Goal: Information Seeking & Learning: Check status

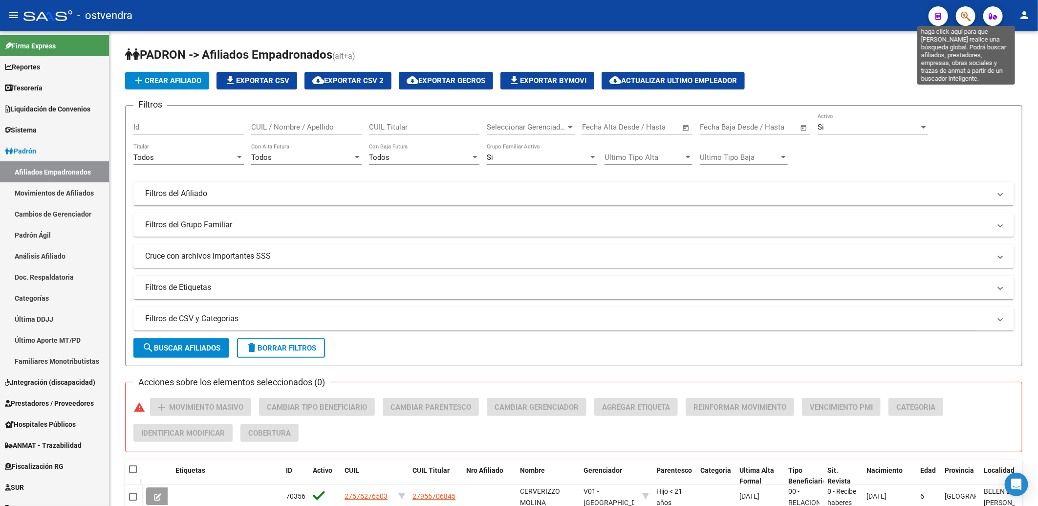
click at [969, 18] on icon "button" at bounding box center [966, 16] width 10 height 11
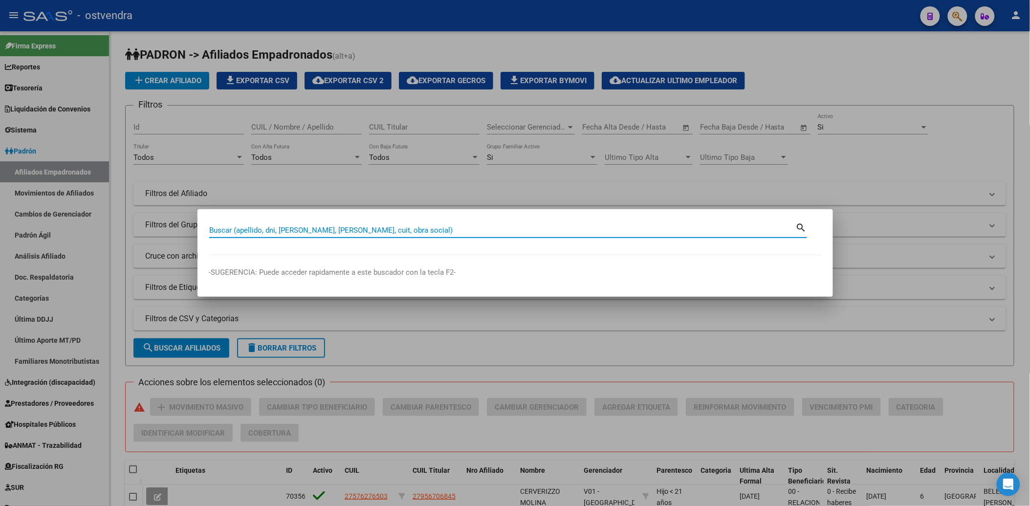
click at [344, 227] on input "Buscar (apellido, dni, [PERSON_NAME], [PERSON_NAME], cuit, obra social)" at bounding box center [502, 230] width 587 height 9
paste input "53222 648"
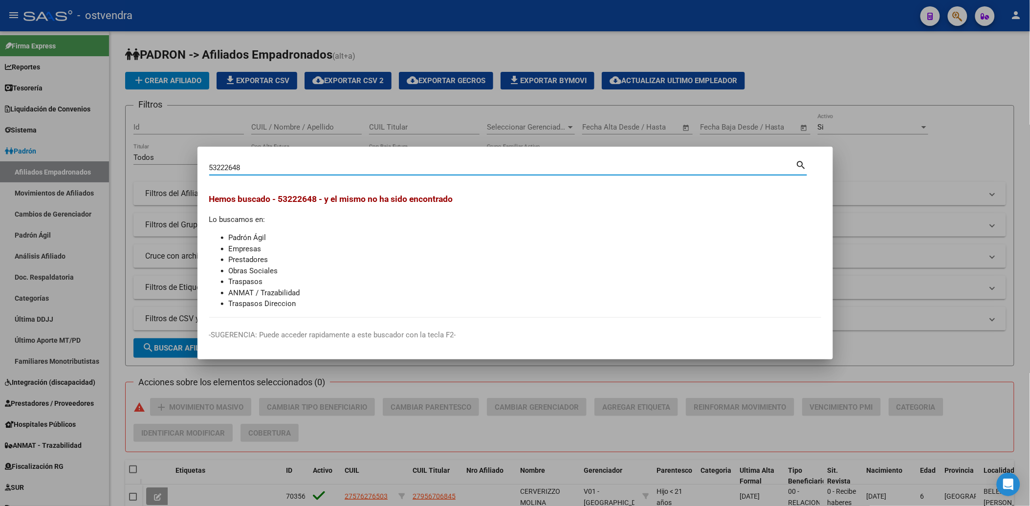
type input "53222648"
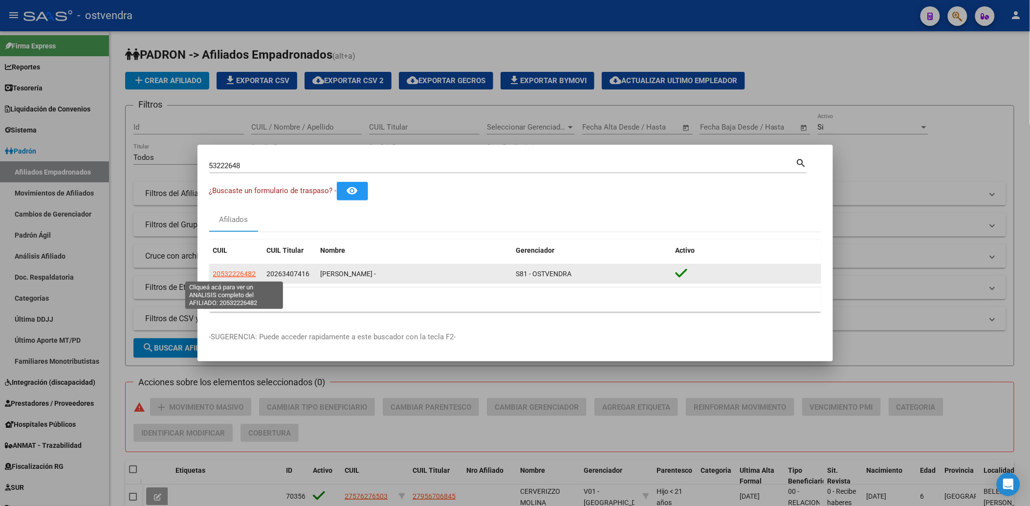
click at [239, 276] on span "20532226482" at bounding box center [234, 274] width 43 height 8
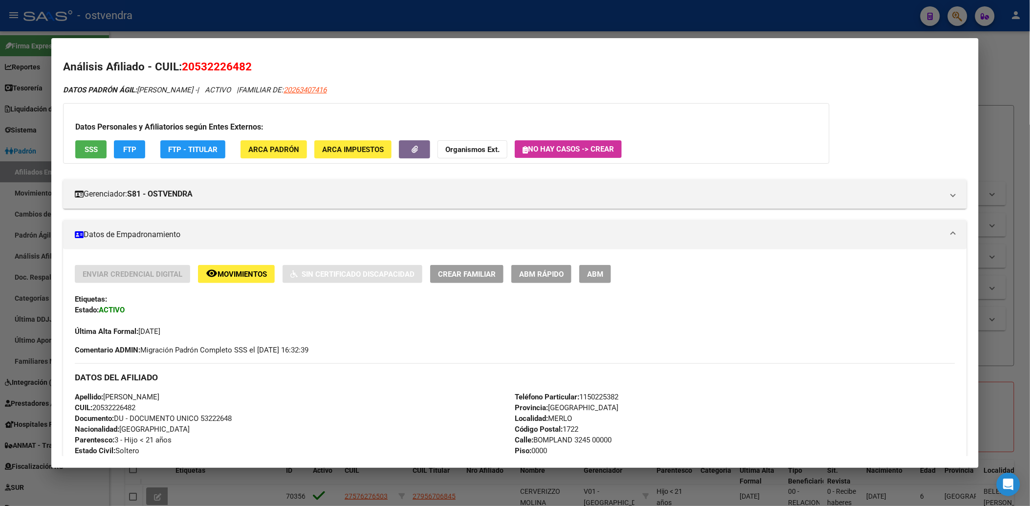
drag, startPoint x: 193, startPoint y: 65, endPoint x: 240, endPoint y: 64, distance: 47.4
click at [240, 64] on span "20532226482" at bounding box center [217, 66] width 70 height 13
copy span "53222648"
click at [770, 139] on div "Datos Personales y Afiliatorios según Entes Externos: SSS FTP FTP - Titular ARC…" at bounding box center [446, 133] width 767 height 61
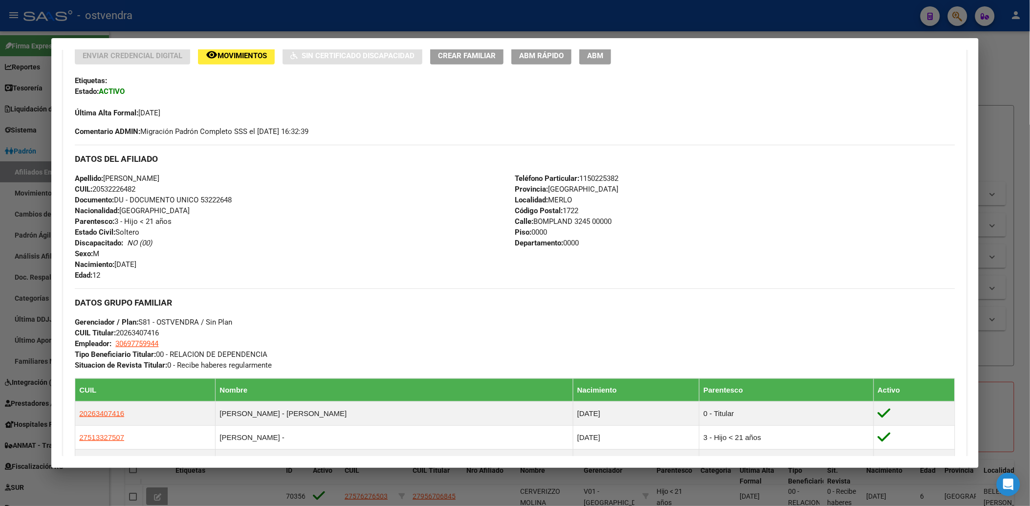
scroll to position [490, 0]
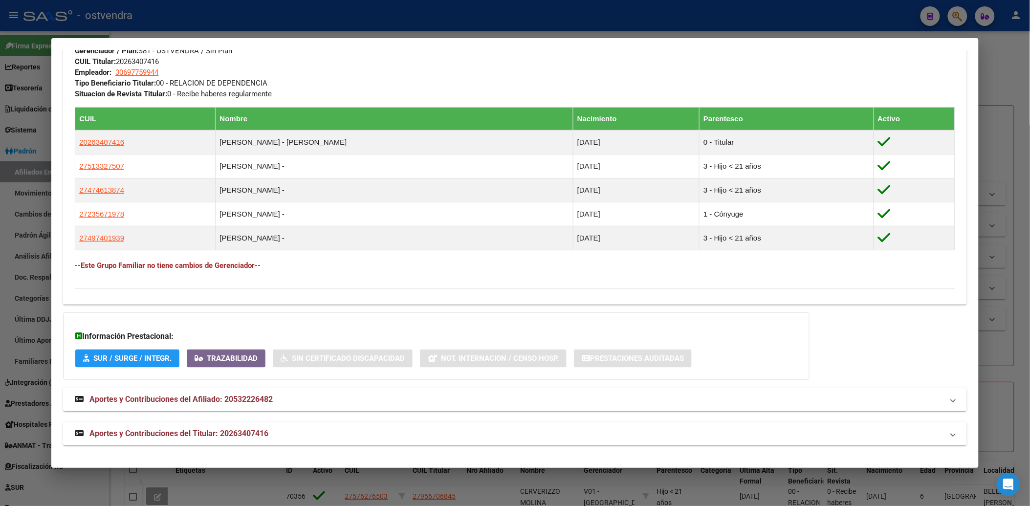
click at [319, 265] on h4 "--Este Grupo Familiar no tiene cambios de Gerenciador--" at bounding box center [515, 265] width 880 height 11
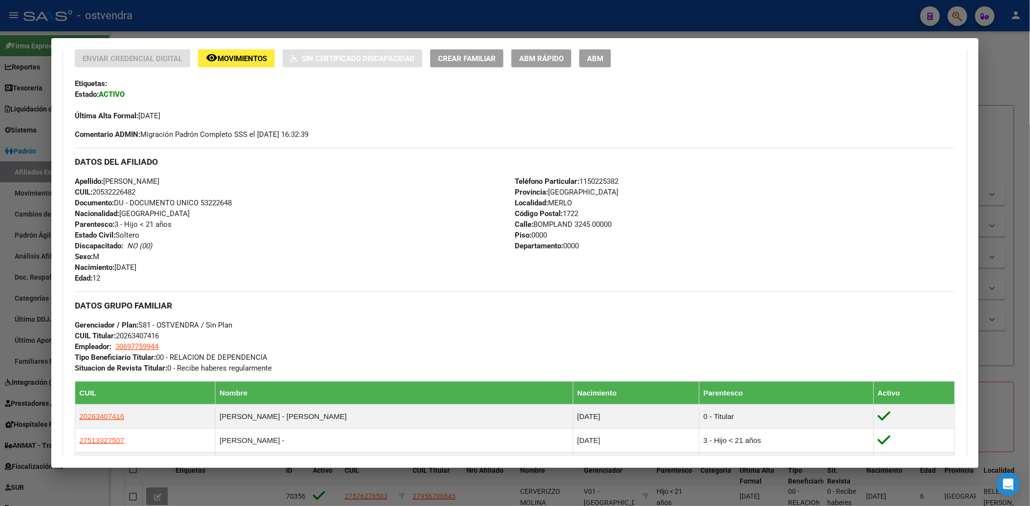
scroll to position [271, 0]
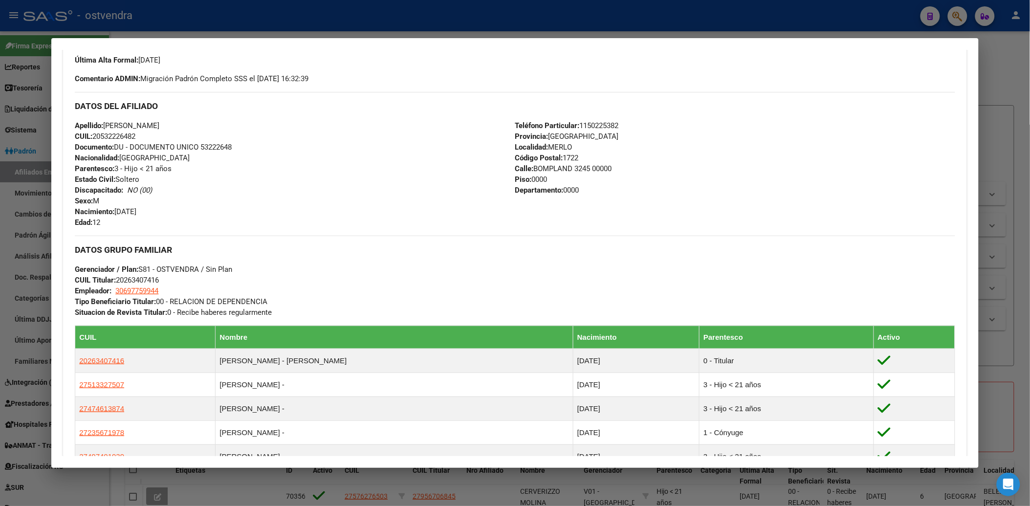
click at [1005, 101] on div at bounding box center [515, 253] width 1030 height 506
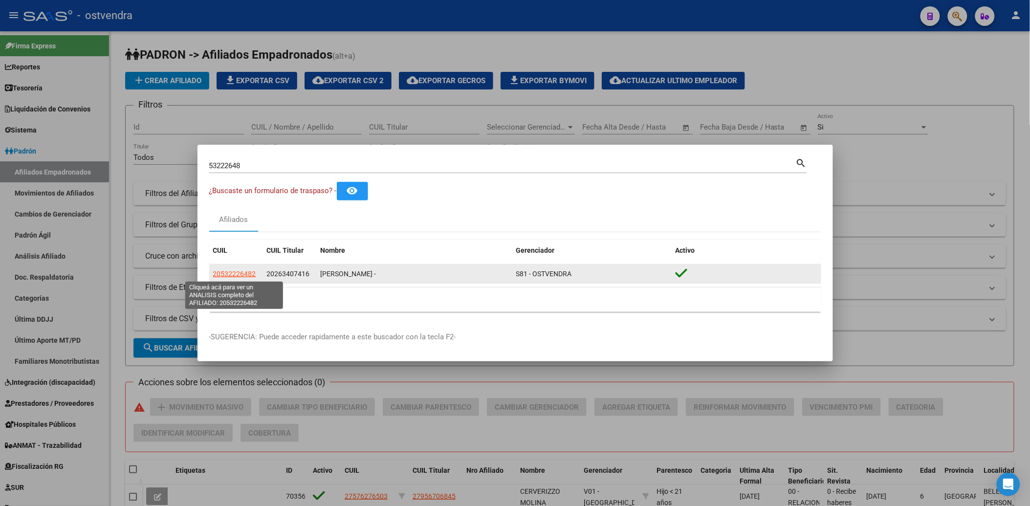
click at [225, 272] on span "20532226482" at bounding box center [234, 274] width 43 height 8
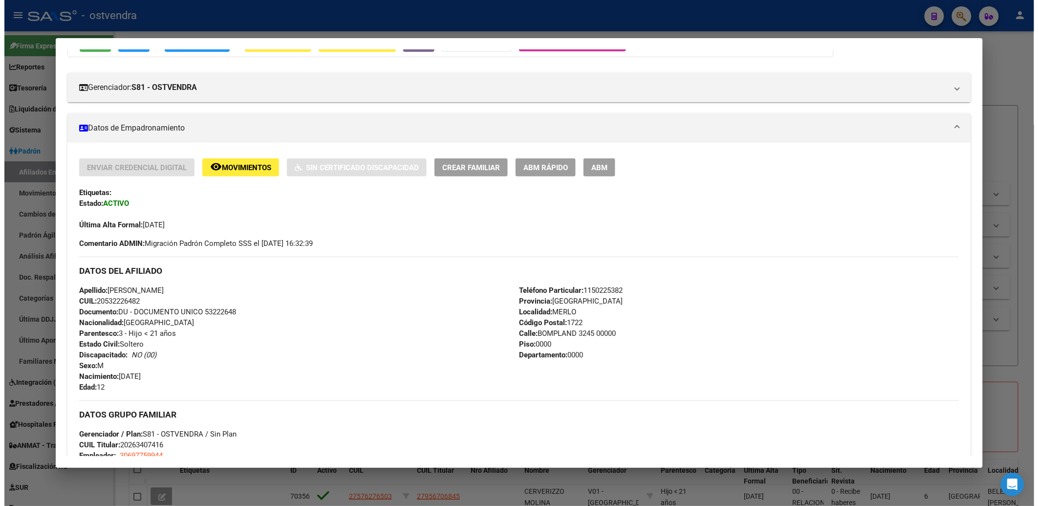
scroll to position [163, 0]
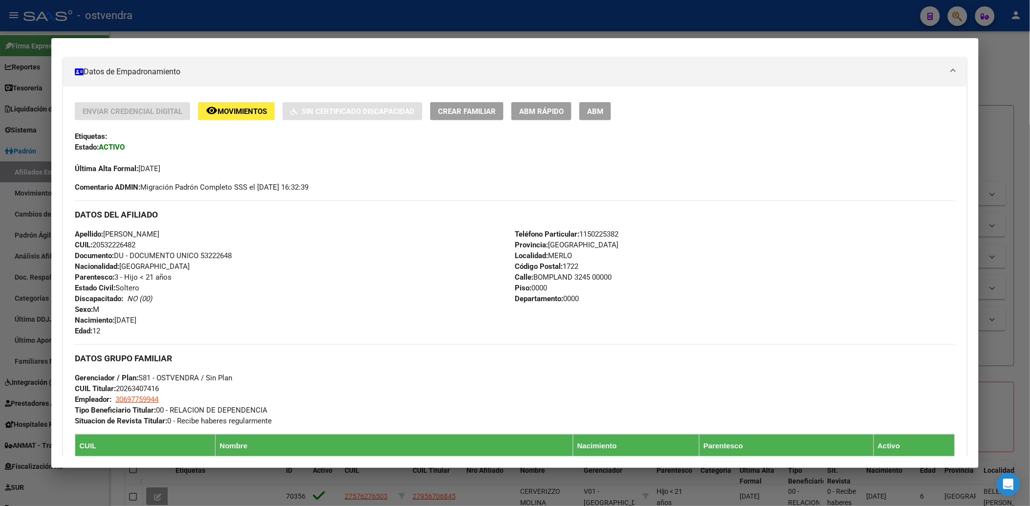
click at [998, 120] on div at bounding box center [515, 253] width 1030 height 506
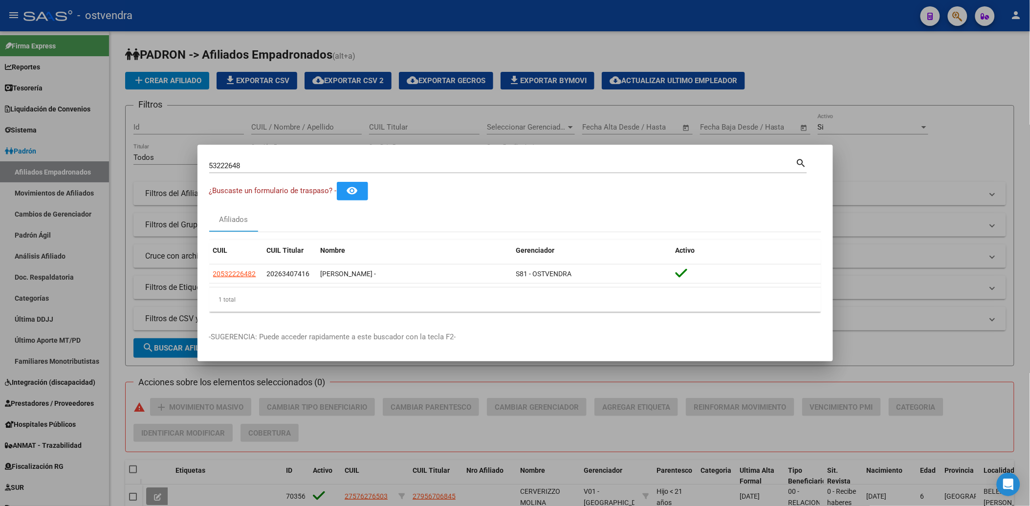
click at [844, 62] on div at bounding box center [515, 253] width 1030 height 506
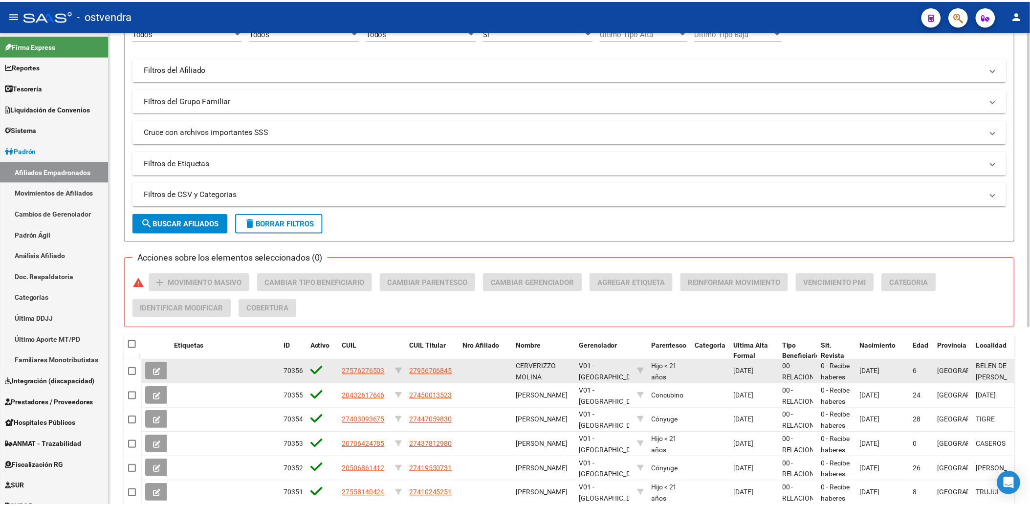
scroll to position [0, 0]
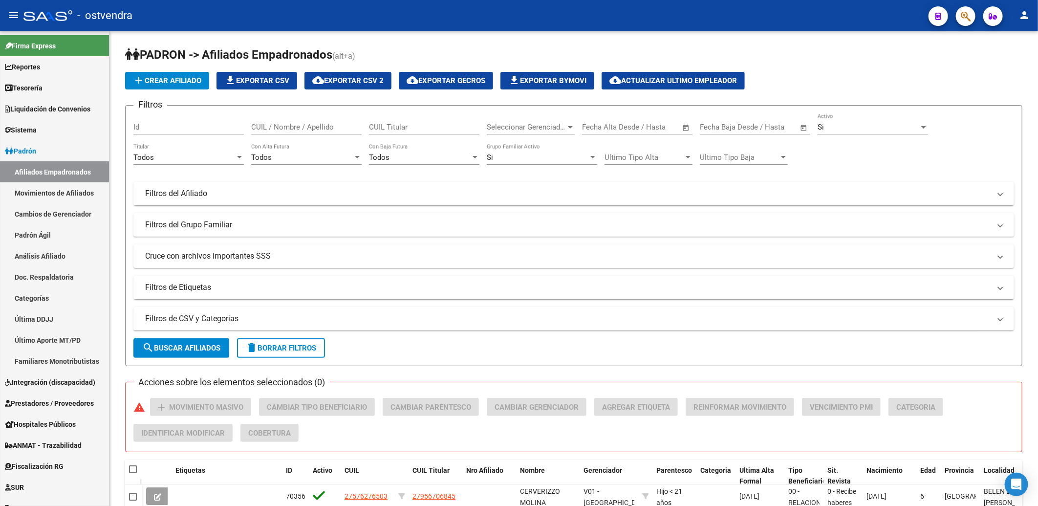
click at [960, 13] on button "button" at bounding box center [966, 16] width 20 height 20
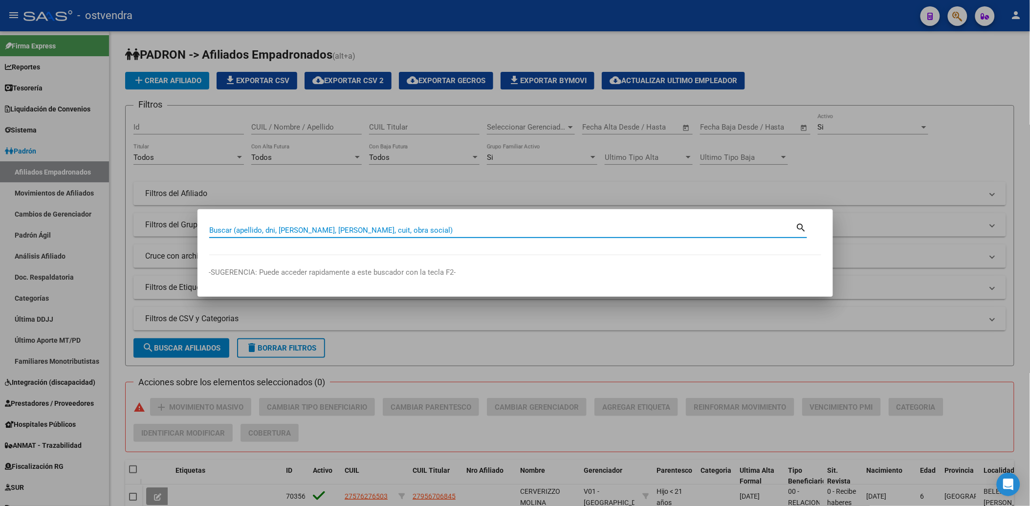
click at [480, 228] on input "Buscar (apellido, dni, [PERSON_NAME], [PERSON_NAME], cuit, obra social)" at bounding box center [502, 230] width 587 height 9
paste input "26340741"
type input "26340741"
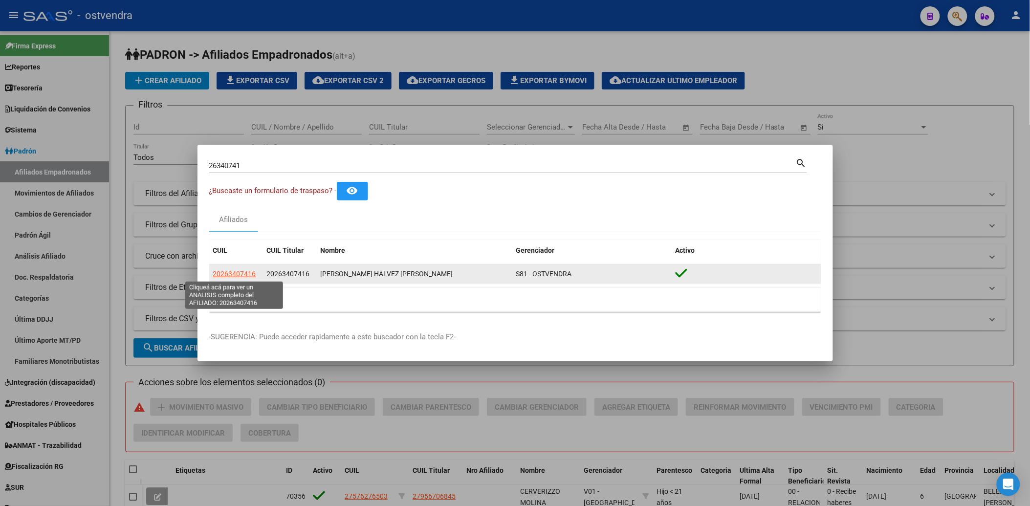
click at [242, 274] on span "20263407416" at bounding box center [234, 274] width 43 height 8
type textarea "20263407416"
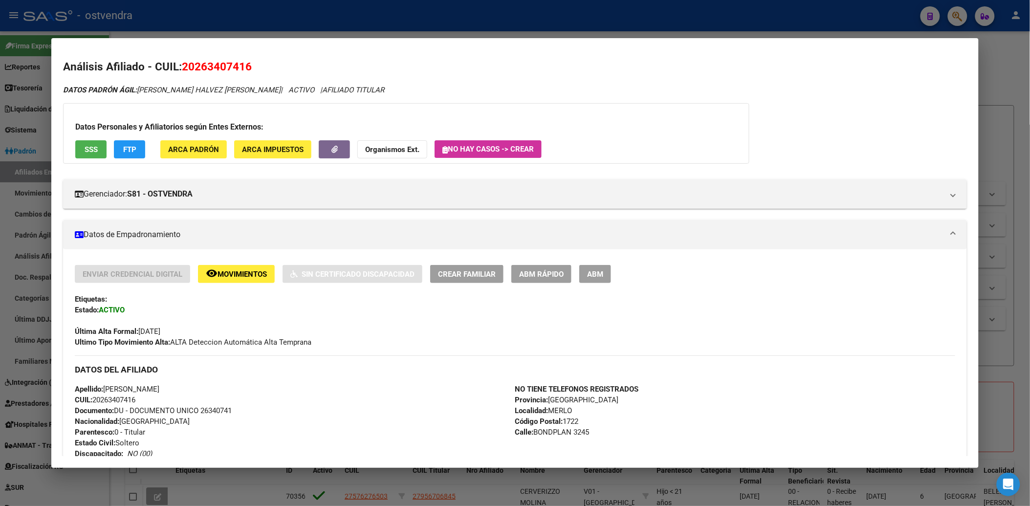
click at [393, 147] on strong "Organismos Ext." at bounding box center [392, 149] width 54 height 9
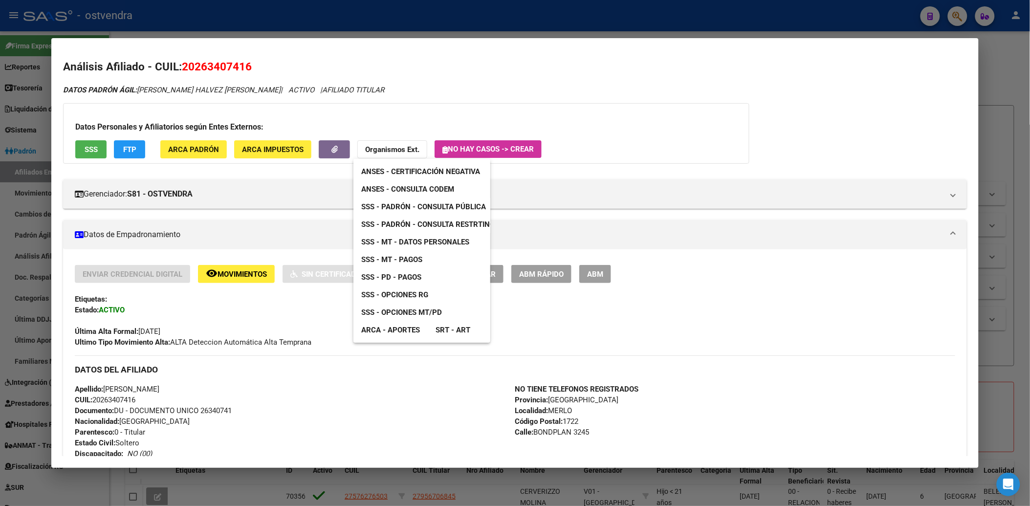
click at [461, 203] on span "SSS - Padrón - Consulta Pública" at bounding box center [423, 206] width 125 height 9
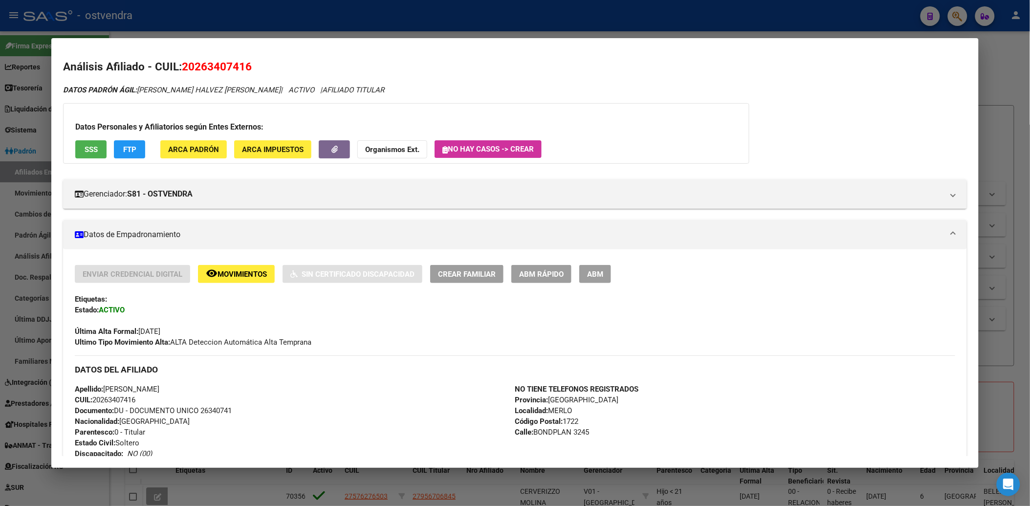
click at [1008, 82] on div at bounding box center [515, 253] width 1030 height 506
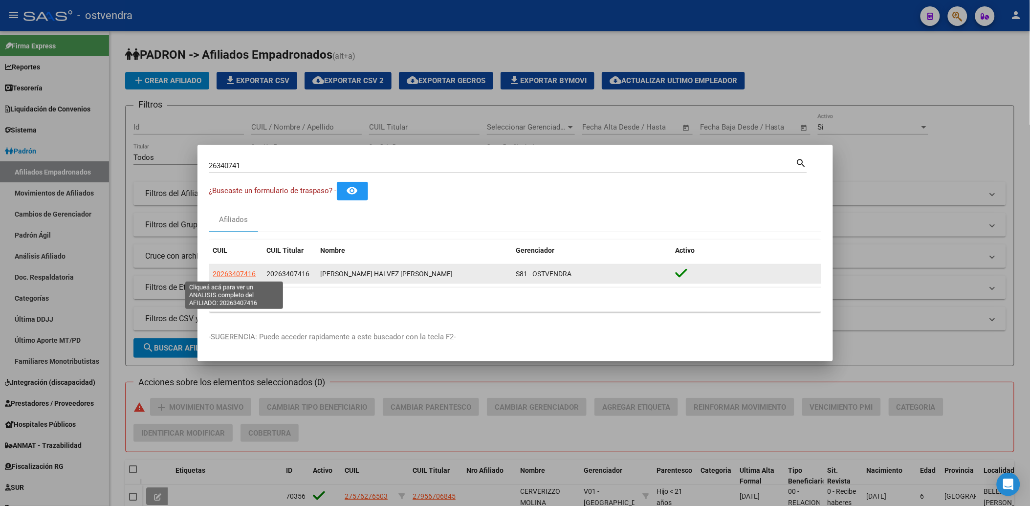
click at [239, 270] on span "20263407416" at bounding box center [234, 274] width 43 height 8
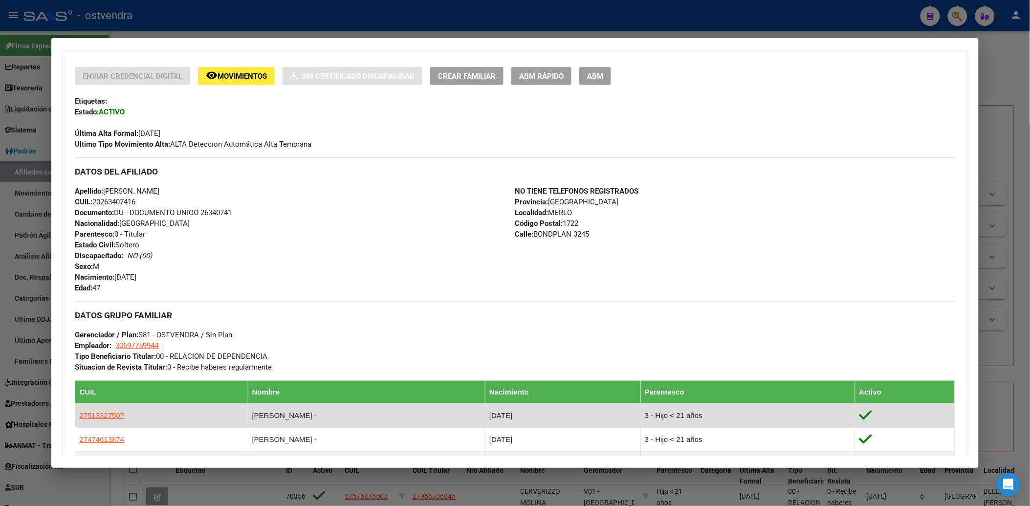
scroll to position [163, 0]
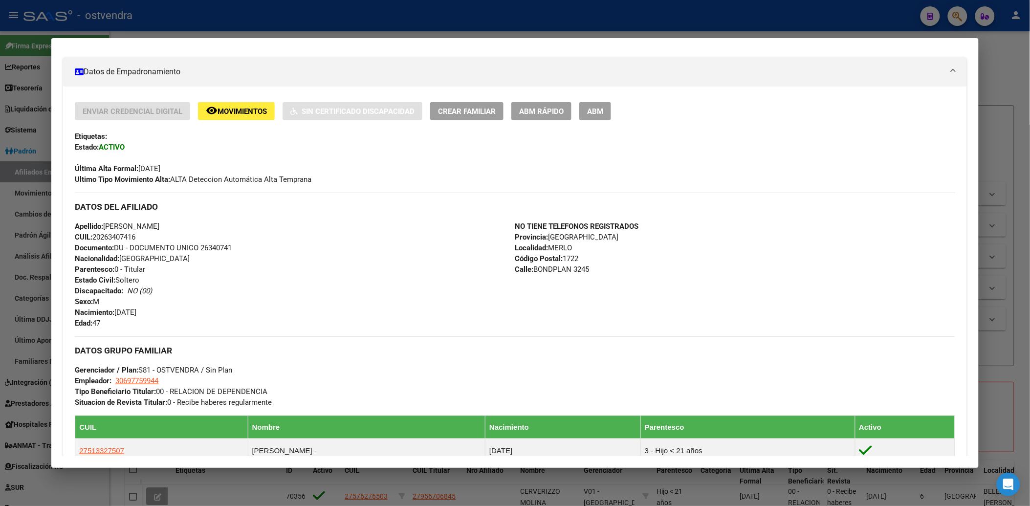
drag, startPoint x: 1014, startPoint y: 81, endPoint x: 1003, endPoint y: 76, distance: 12.7
click at [1013, 81] on div at bounding box center [515, 253] width 1030 height 506
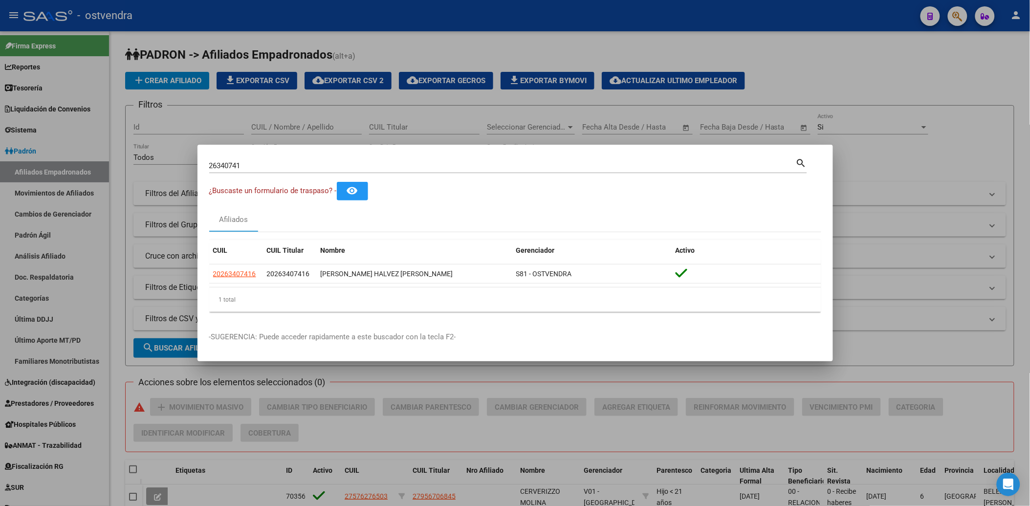
click at [954, 15] on div at bounding box center [515, 253] width 1030 height 506
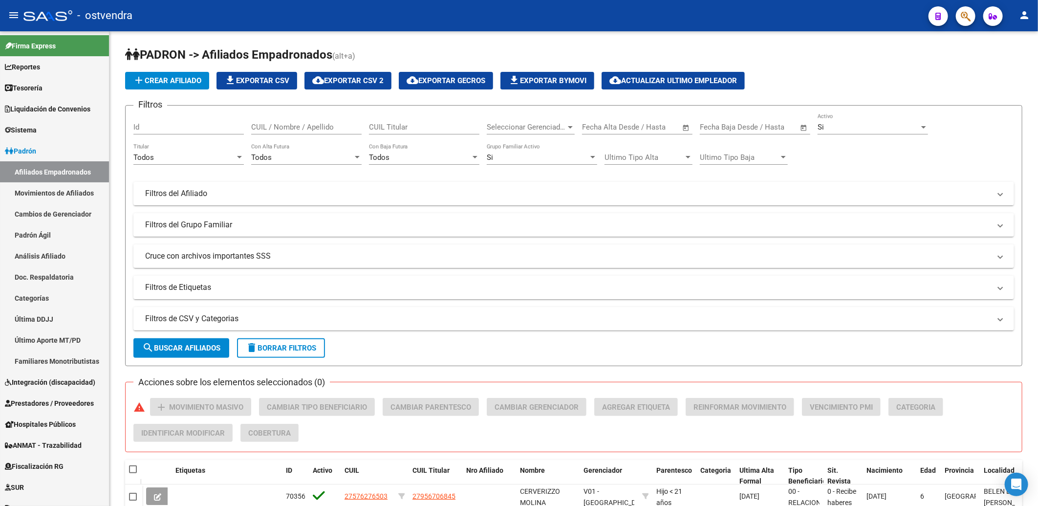
click at [954, 15] on div at bounding box center [961, 16] width 27 height 20
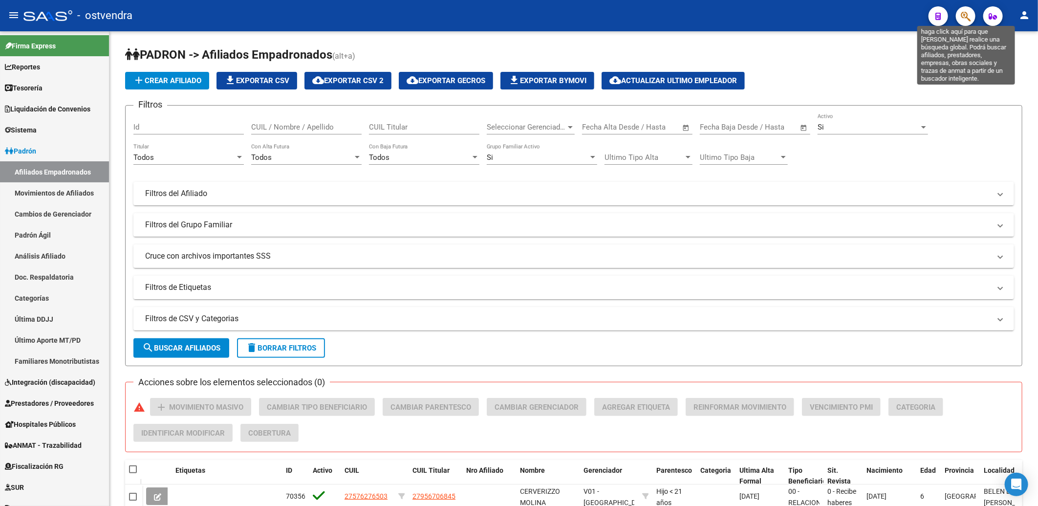
click at [965, 16] on icon "button" at bounding box center [966, 16] width 10 height 11
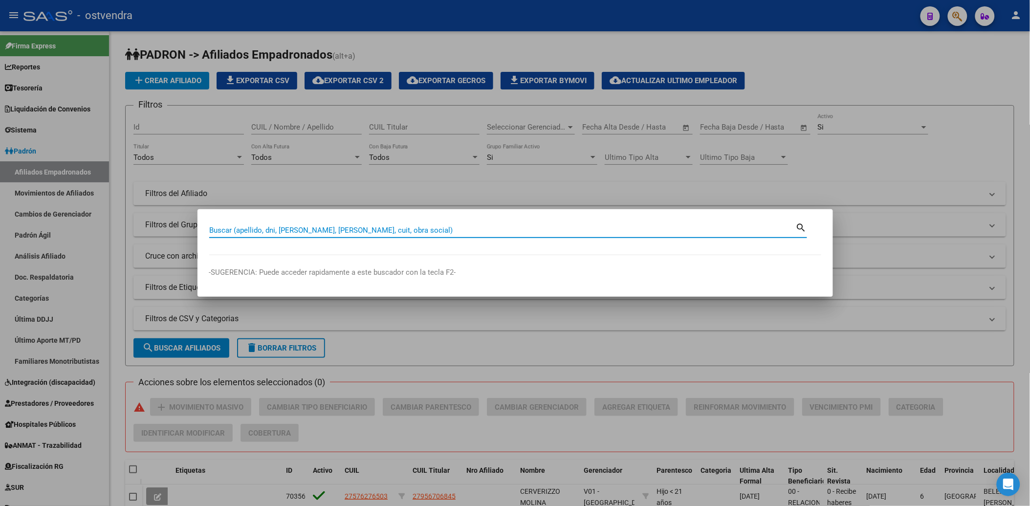
click at [594, 231] on input "Buscar (apellido, dni, [PERSON_NAME], [PERSON_NAME], cuit, obra social)" at bounding box center [502, 230] width 587 height 9
paste input "26340741"
type input "26340741"
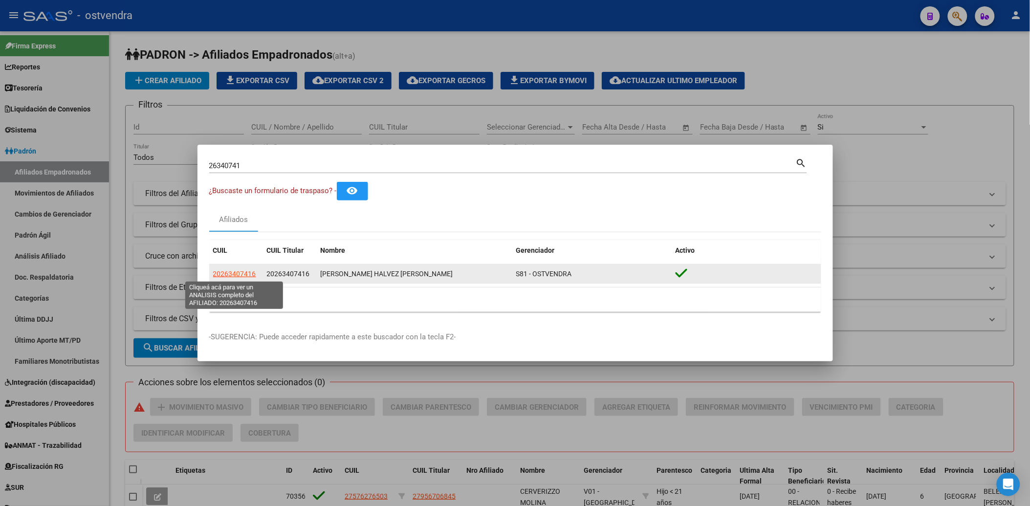
click at [231, 277] on span "20263407416" at bounding box center [234, 274] width 43 height 8
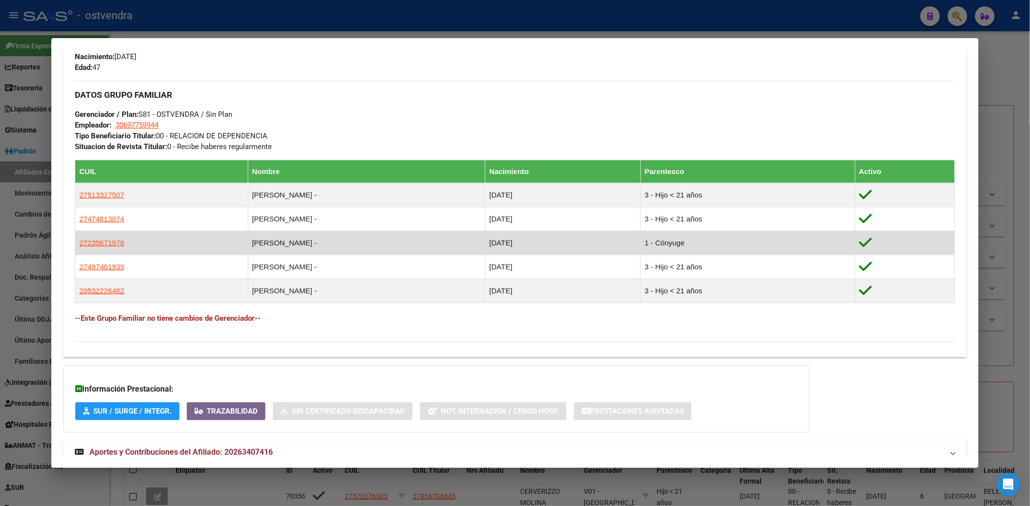
scroll to position [448, 0]
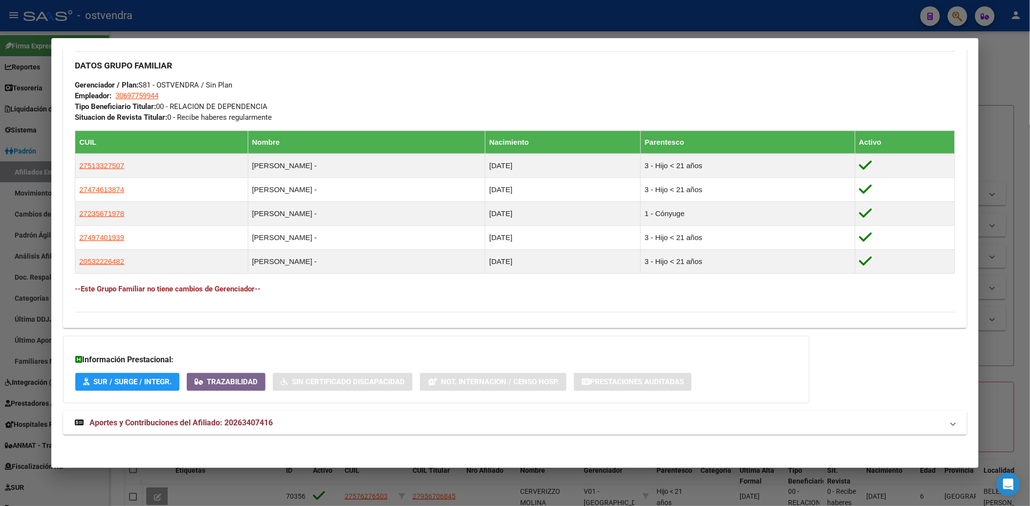
click at [126, 422] on span "Aportes y Contribuciones del Afiliado: 20263407416" at bounding box center [180, 422] width 183 height 9
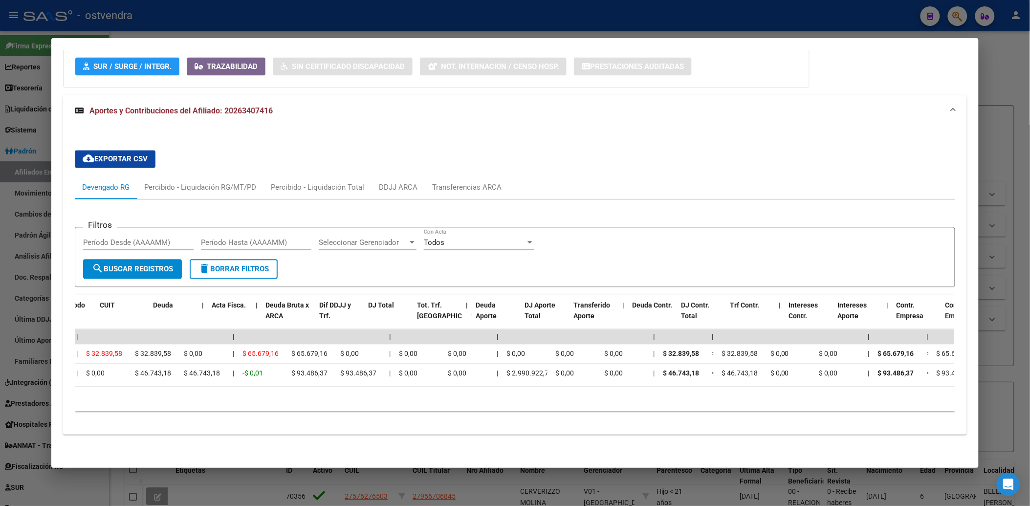
scroll to position [0, 0]
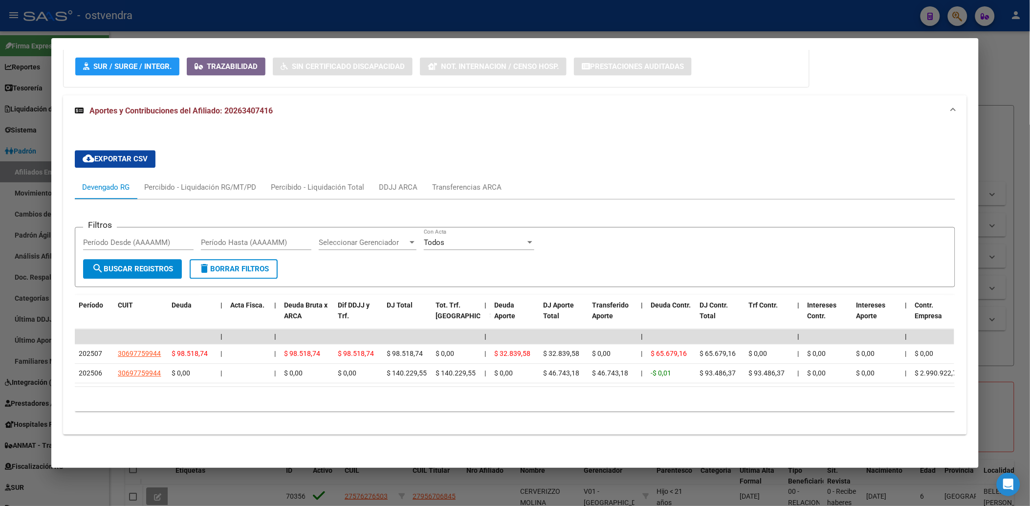
click at [985, 73] on div at bounding box center [515, 253] width 1030 height 506
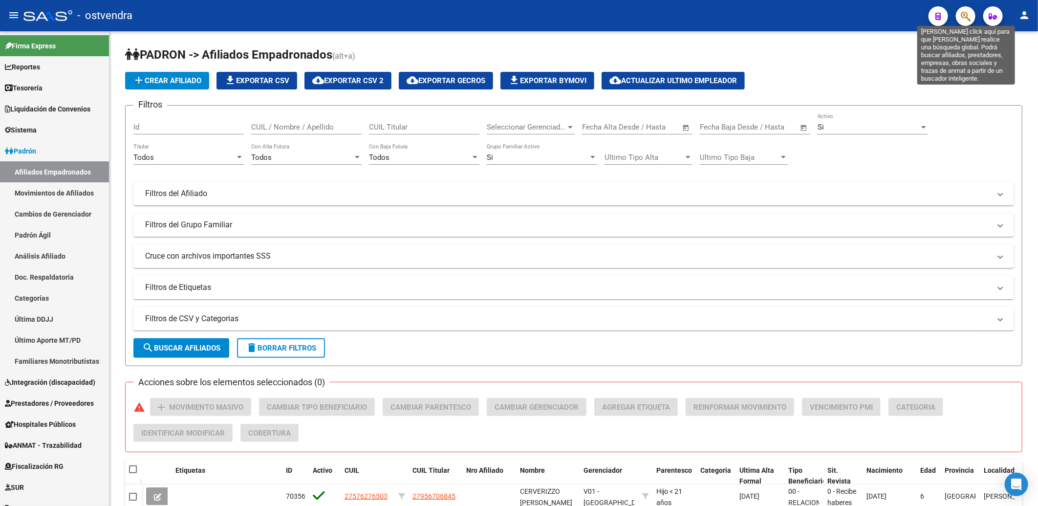
click at [967, 13] on icon "button" at bounding box center [966, 16] width 10 height 11
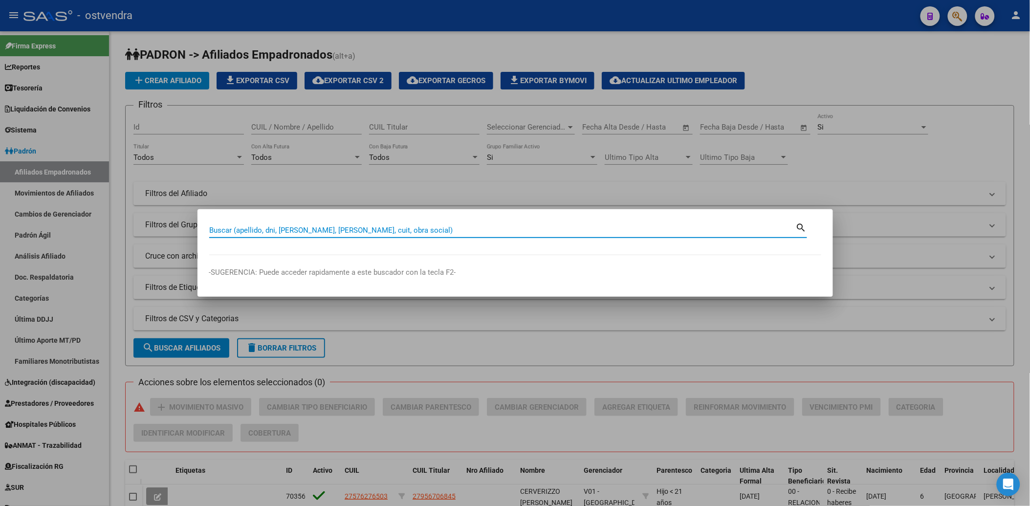
click at [446, 228] on input "Buscar (apellido, dni, [PERSON_NAME], [PERSON_NAME], cuit, obra social)" at bounding box center [502, 230] width 587 height 9
paste input "54905402"
type input "54905402"
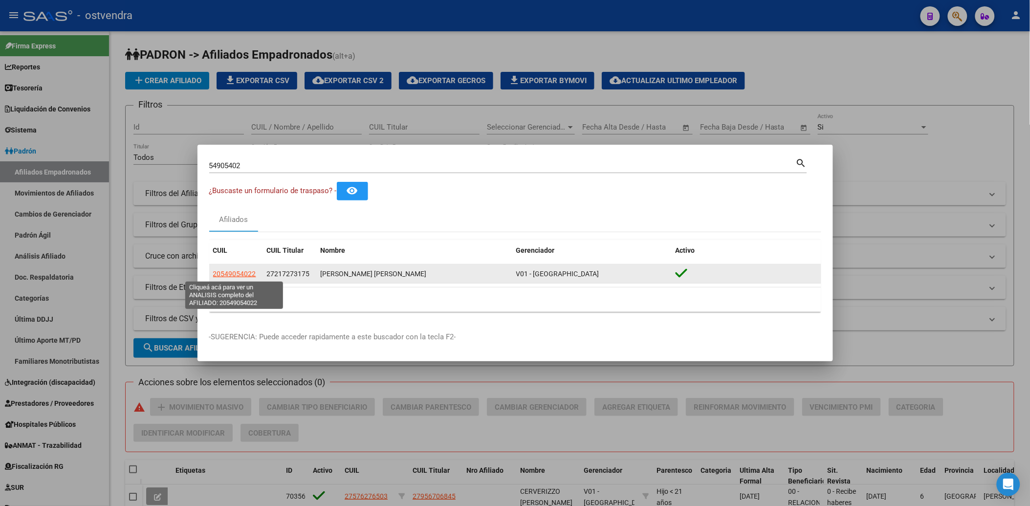
click at [239, 274] on span "20549054022" at bounding box center [234, 274] width 43 height 8
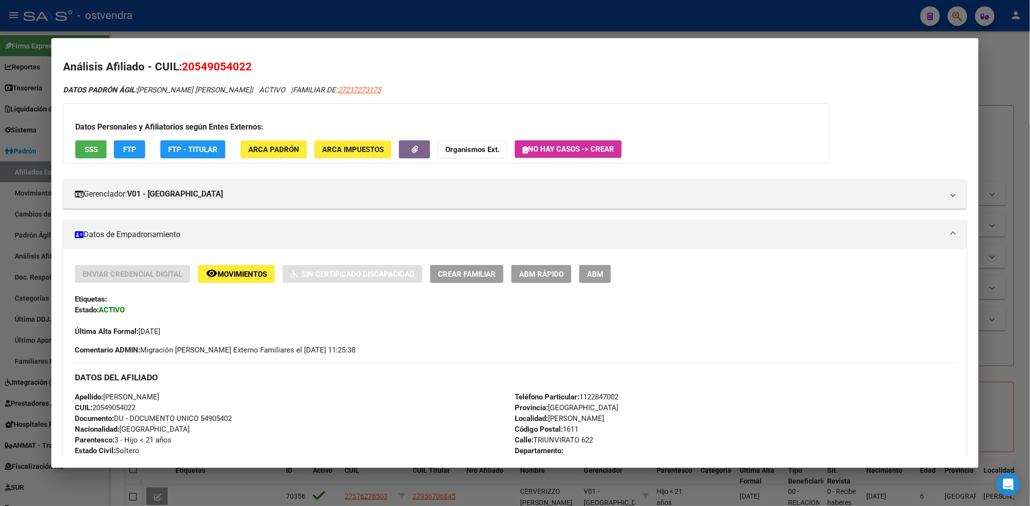
click at [1019, 70] on div at bounding box center [515, 253] width 1030 height 506
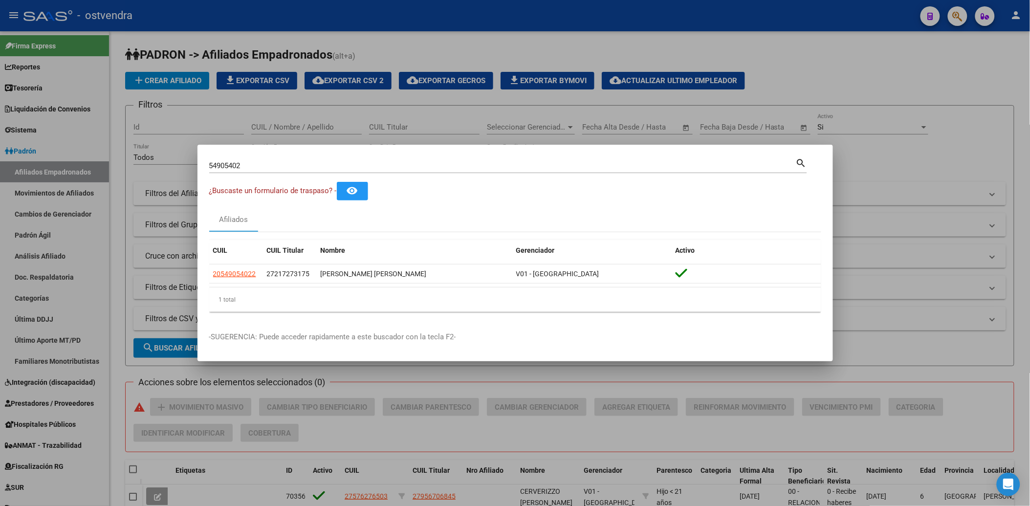
click at [863, 61] on div at bounding box center [515, 253] width 1030 height 506
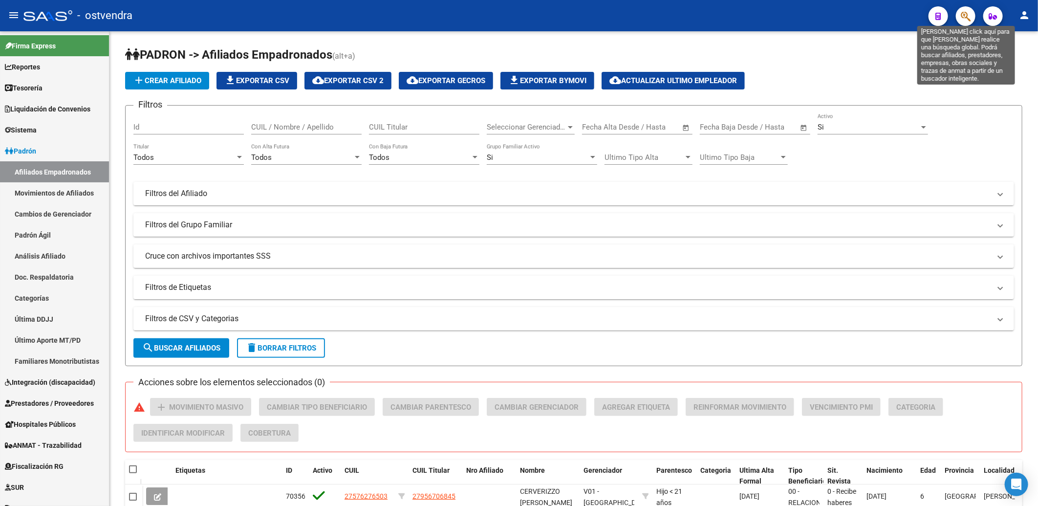
click at [964, 14] on icon "button" at bounding box center [966, 16] width 10 height 11
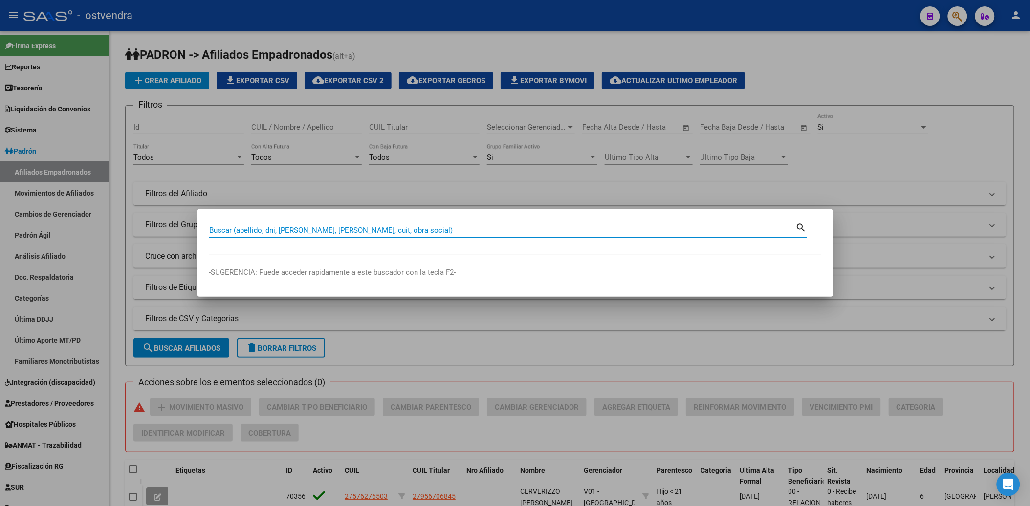
click at [511, 229] on input "Buscar (apellido, dni, [PERSON_NAME], [PERSON_NAME], cuit, obra social)" at bounding box center [502, 230] width 587 height 9
paste input "47096755"
type input "47096755"
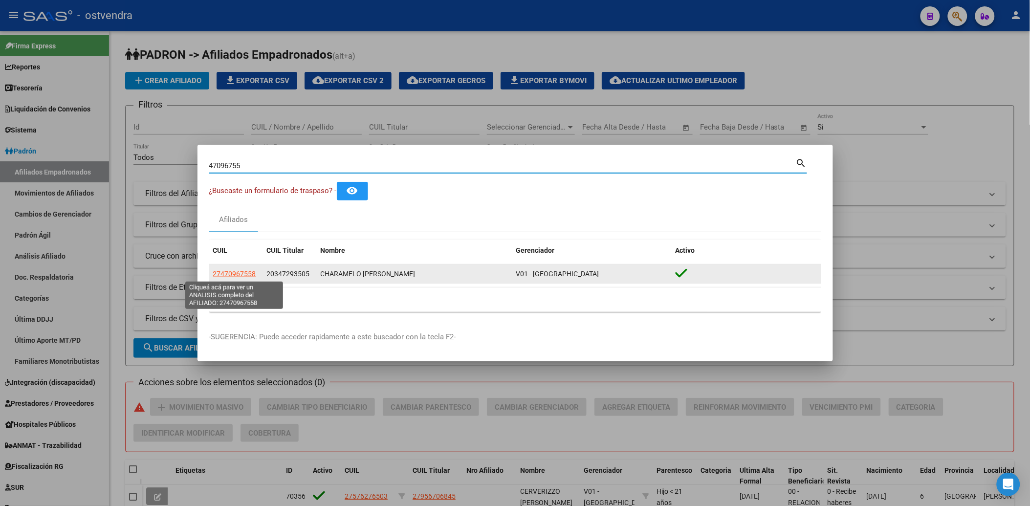
click at [229, 275] on span "27470967558" at bounding box center [234, 274] width 43 height 8
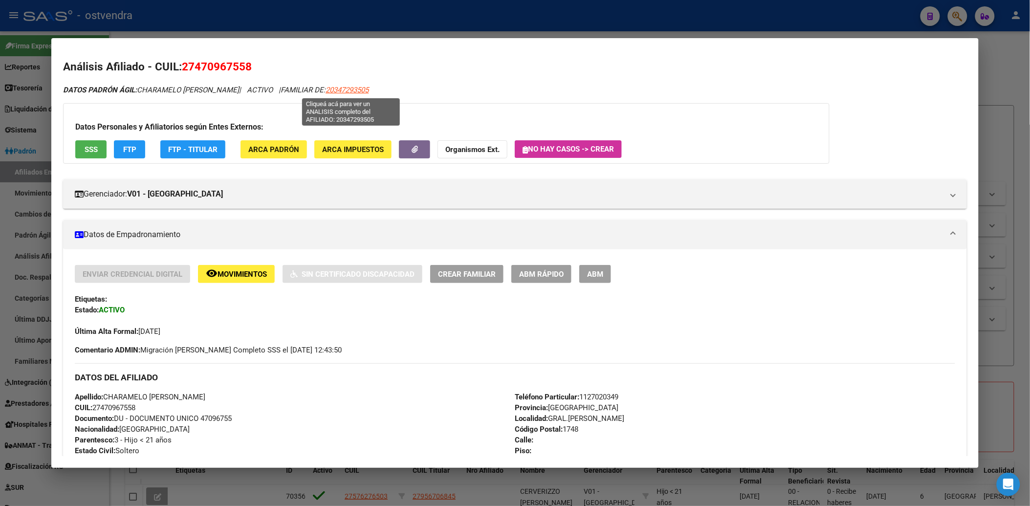
click at [342, 90] on span "20347293505" at bounding box center [347, 90] width 43 height 9
type textarea "20347293505"
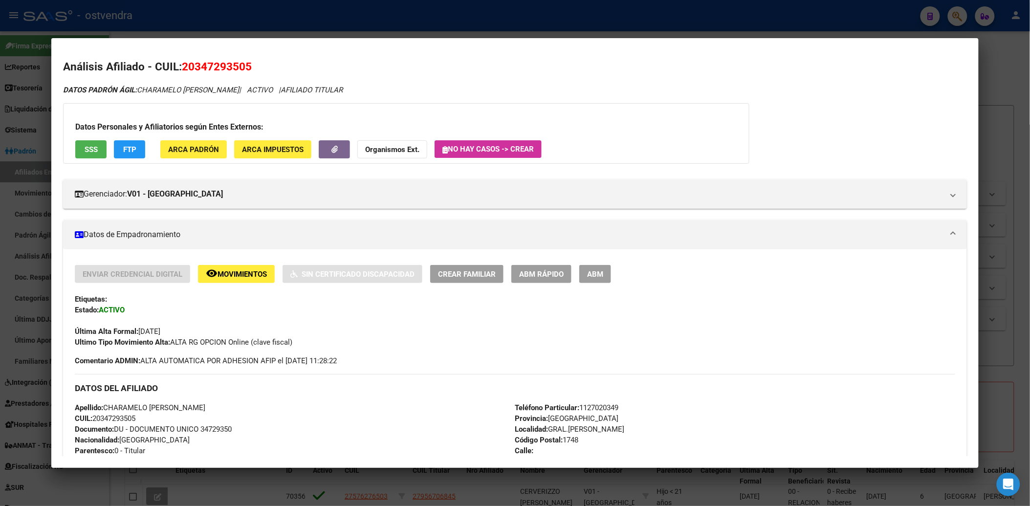
click at [1012, 75] on div at bounding box center [515, 253] width 1030 height 506
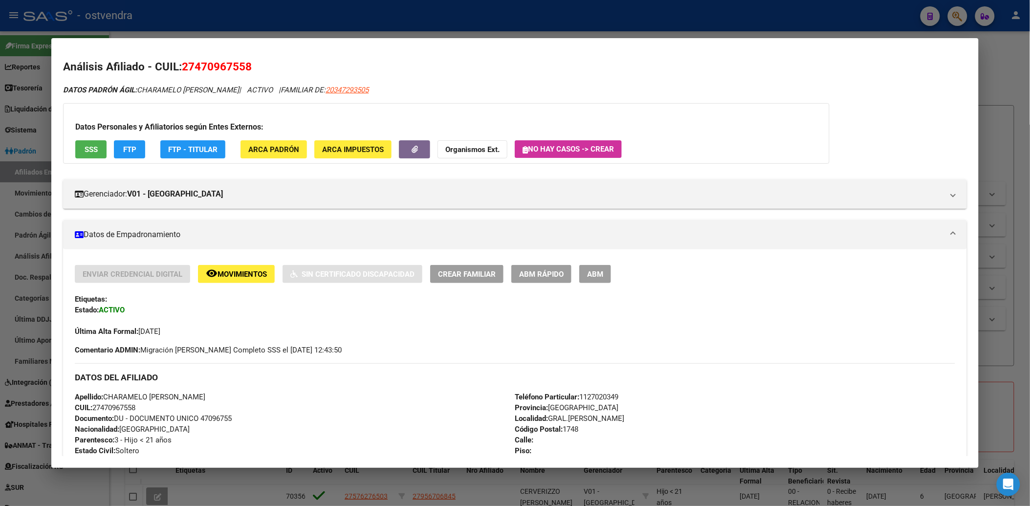
click at [1005, 60] on div at bounding box center [515, 253] width 1030 height 506
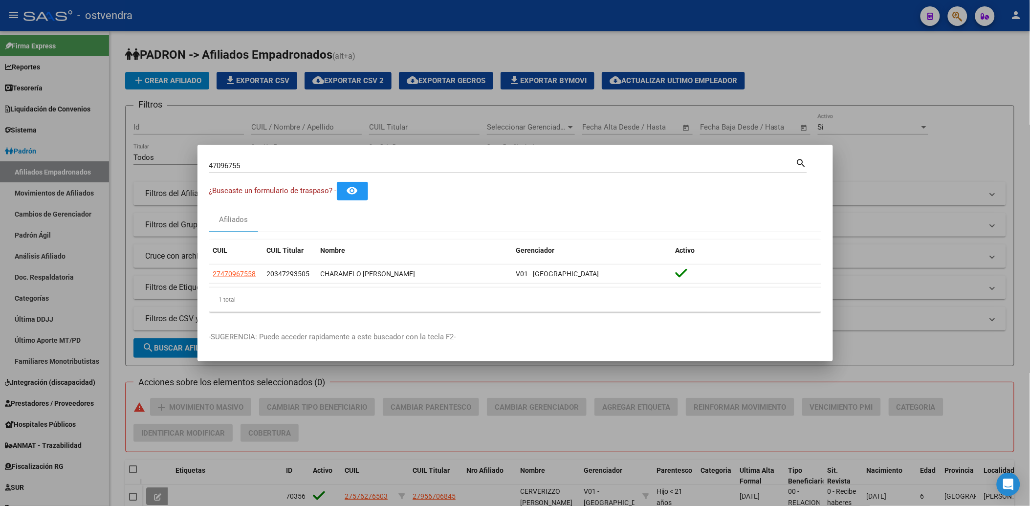
click at [913, 84] on div at bounding box center [515, 253] width 1030 height 506
click at [944, 85] on div at bounding box center [515, 253] width 1030 height 506
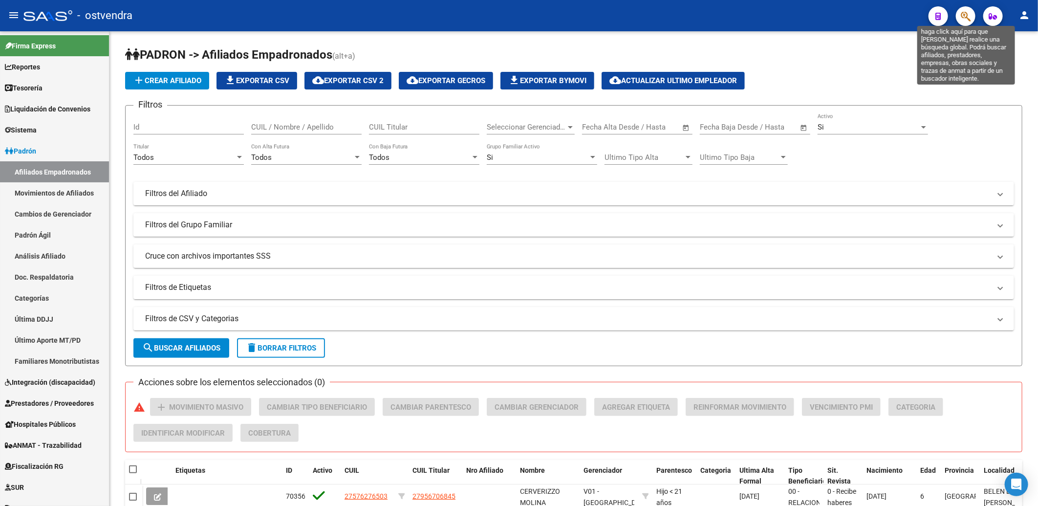
click at [969, 15] on icon "button" at bounding box center [966, 16] width 10 height 11
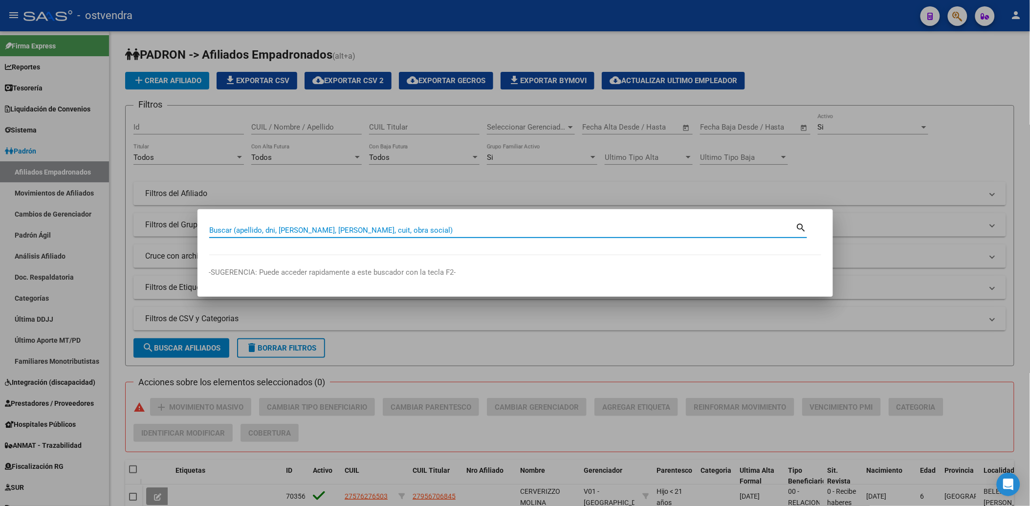
click at [473, 230] on input "Buscar (apellido, dni, [PERSON_NAME], [PERSON_NAME], cuit, obra social)" at bounding box center [502, 230] width 587 height 9
paste input "36758934"
type input "36758934"
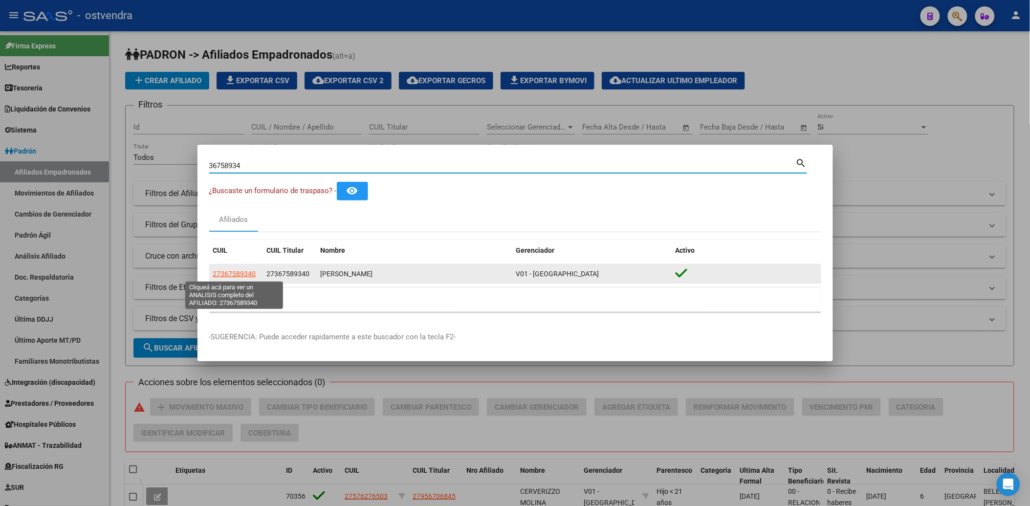
click at [245, 274] on span "27367589340" at bounding box center [234, 274] width 43 height 8
type textarea "27367589340"
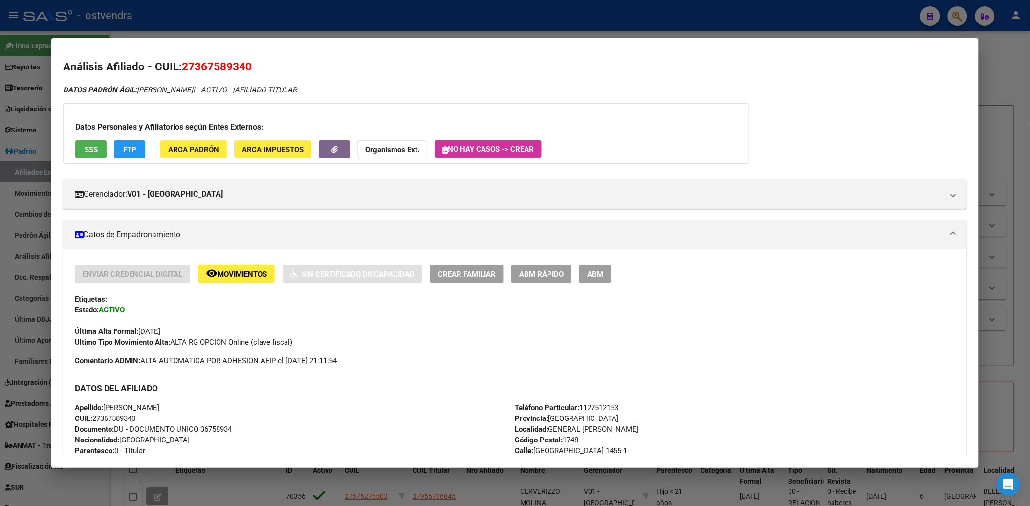
click at [1012, 60] on div at bounding box center [515, 253] width 1030 height 506
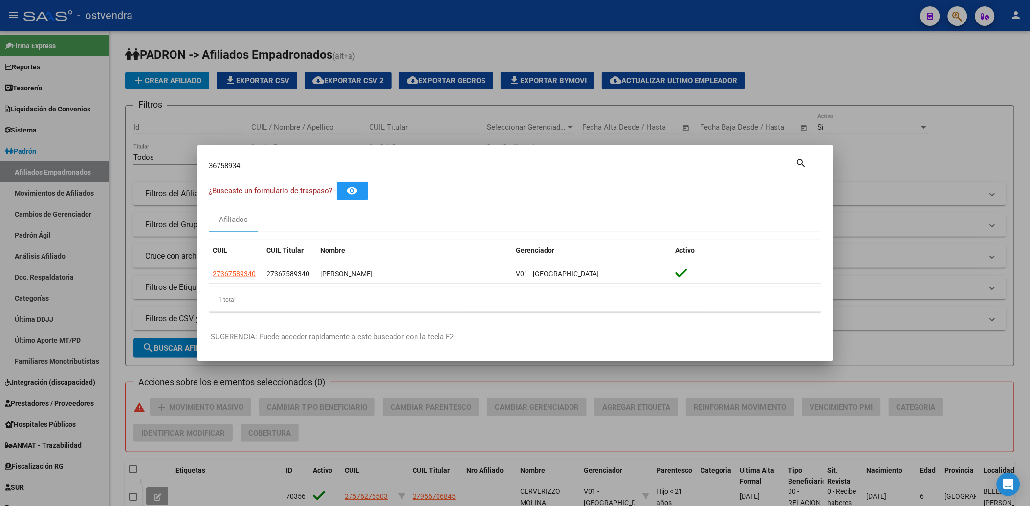
click at [927, 82] on div at bounding box center [515, 253] width 1030 height 506
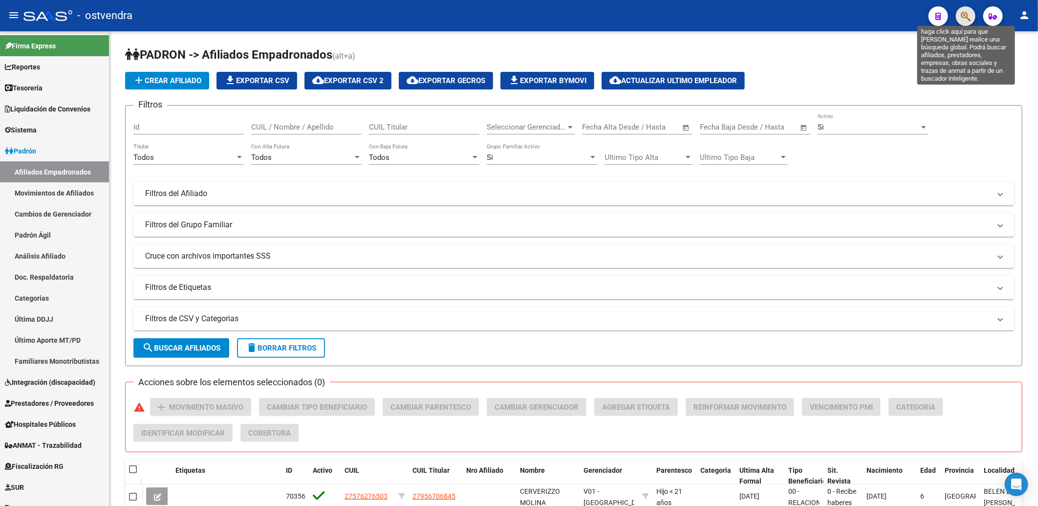
click at [965, 14] on icon "button" at bounding box center [966, 16] width 10 height 11
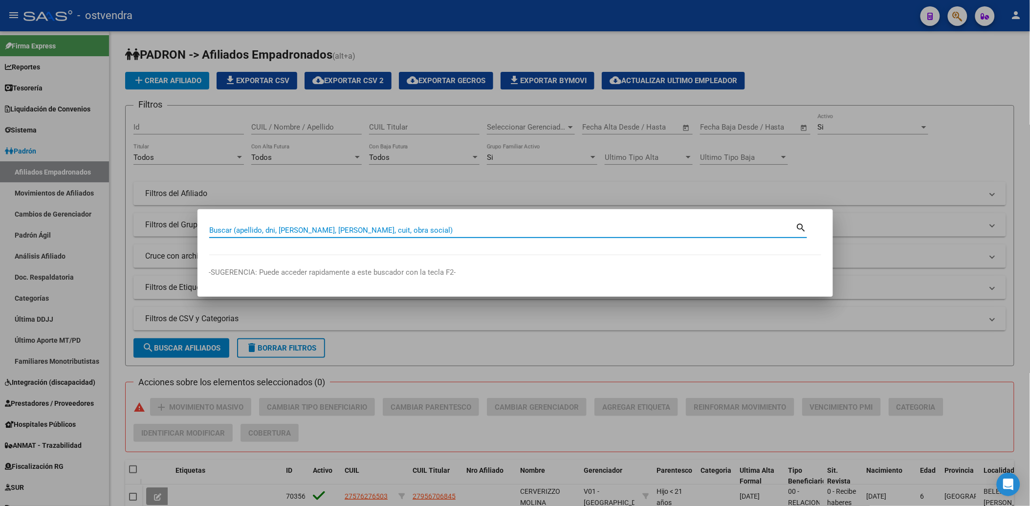
click at [428, 232] on input "Buscar (apellido, dni, [PERSON_NAME], [PERSON_NAME], cuit, obra social)" at bounding box center [502, 230] width 587 height 9
paste input "36758934"
type input "36758934"
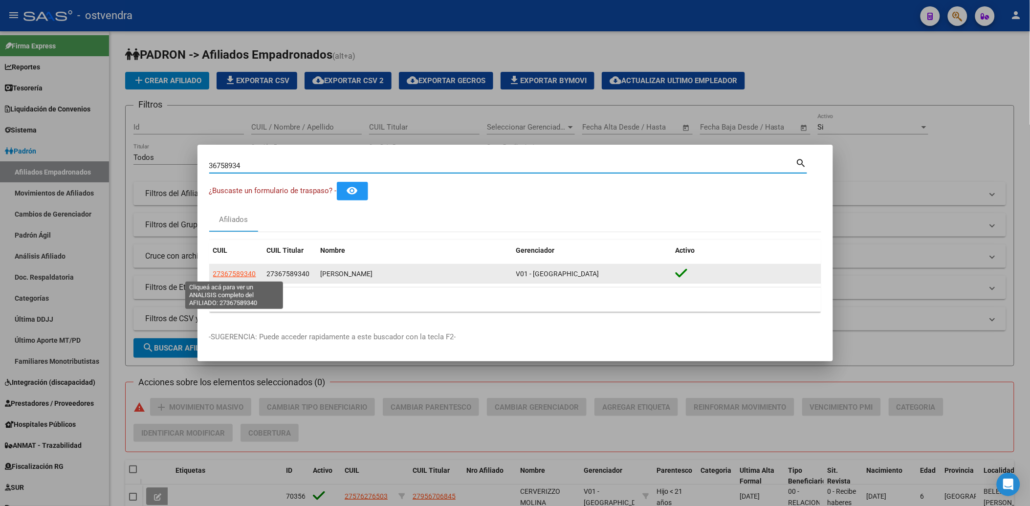
click at [236, 270] on span "27367589340" at bounding box center [234, 274] width 43 height 8
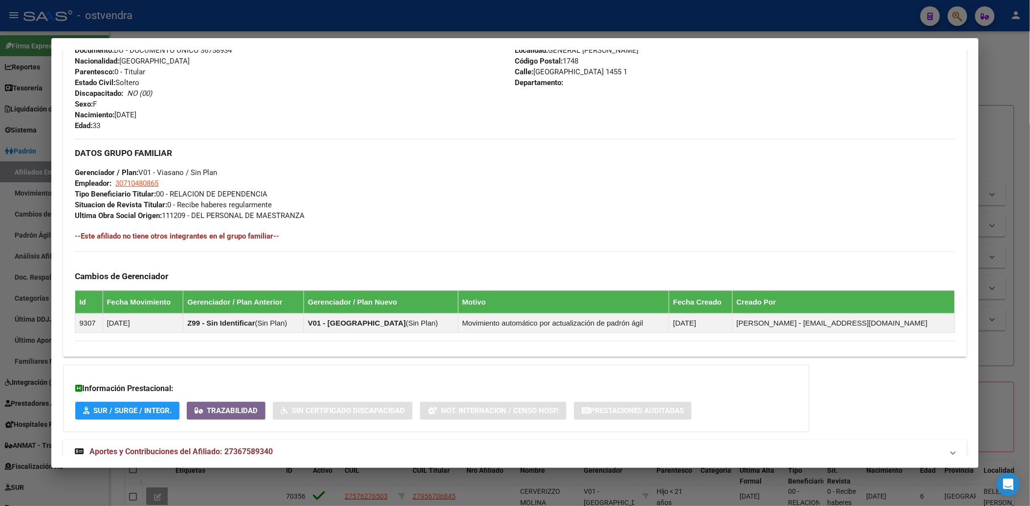
scroll to position [408, 0]
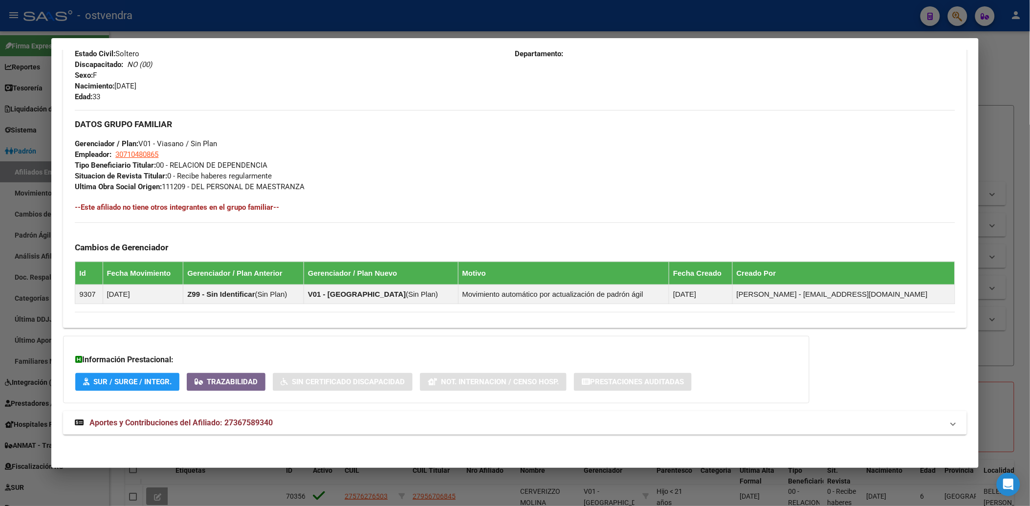
click at [174, 423] on span "Aportes y Contribuciones del Afiliado: 27367589340" at bounding box center [180, 422] width 183 height 9
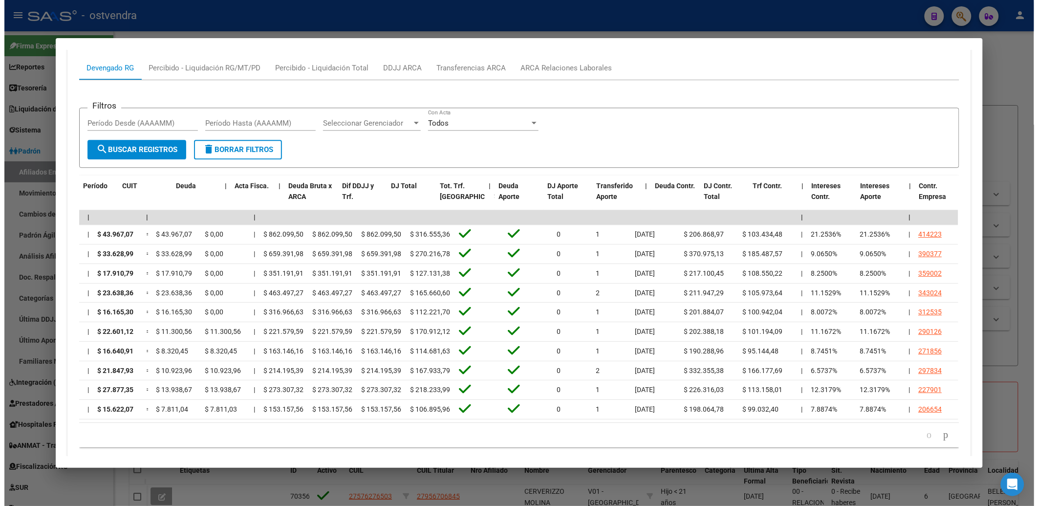
scroll to position [0, 0]
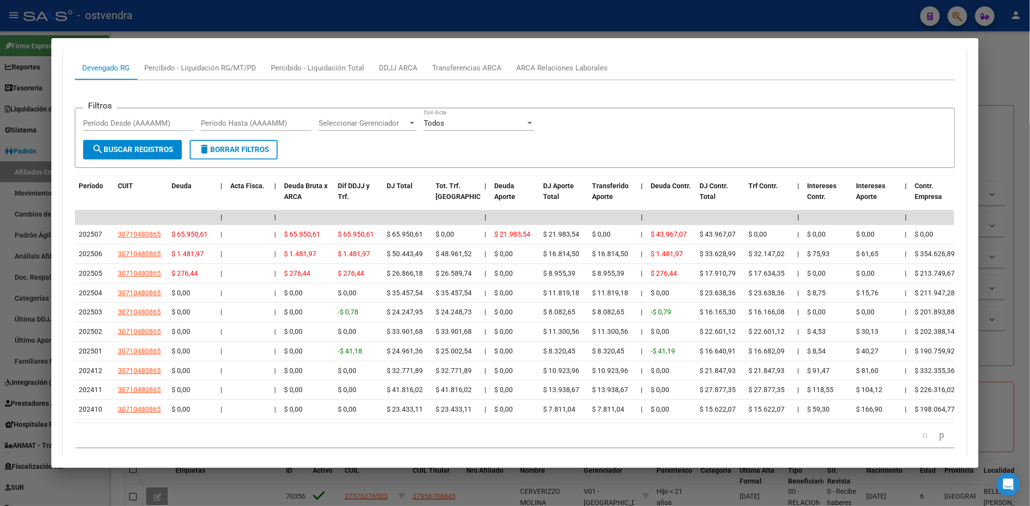
click at [1014, 84] on div at bounding box center [515, 253] width 1030 height 506
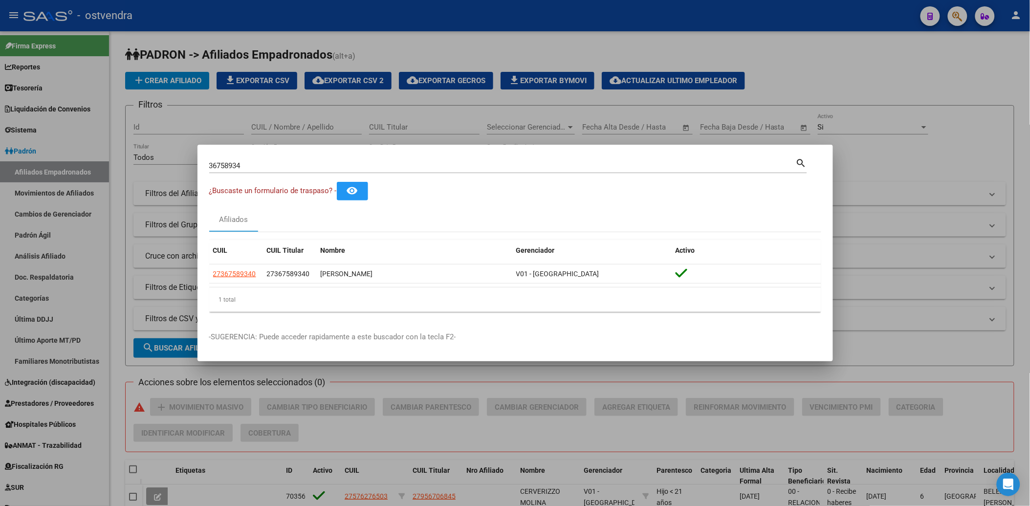
click at [916, 91] on div at bounding box center [515, 253] width 1030 height 506
